Goal: Task Accomplishment & Management: Use online tool/utility

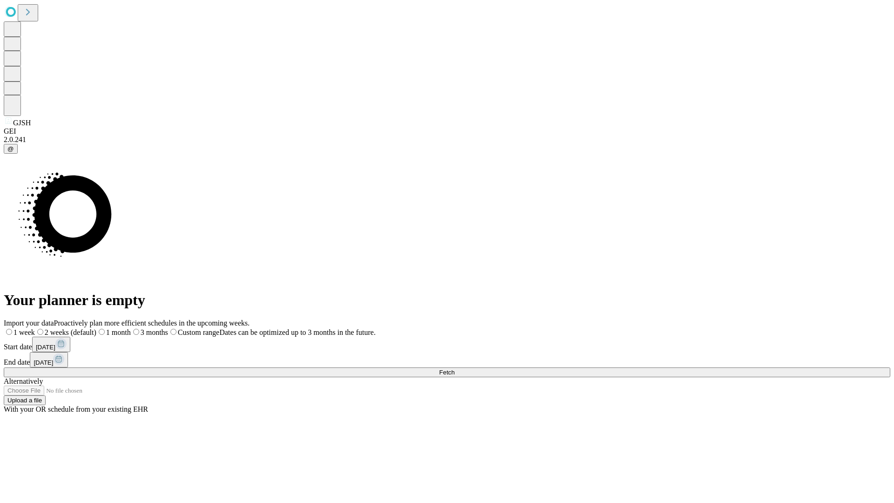
click at [454, 369] on span "Fetch" at bounding box center [446, 372] width 15 height 7
